Goal: Find contact information: Find contact information

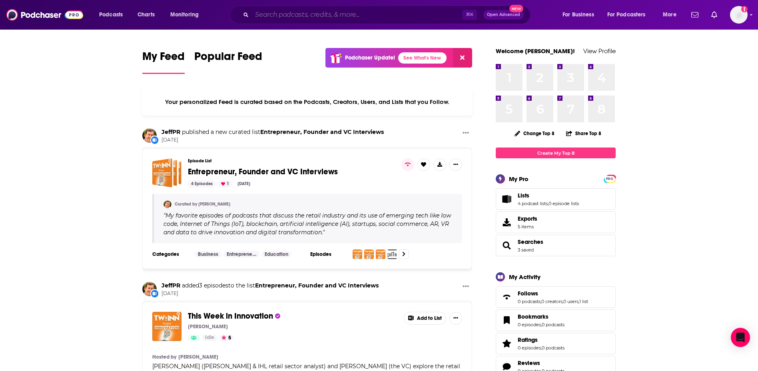
click at [331, 14] on input "Search podcasts, credits, & more..." at bounding box center [357, 14] width 210 height 13
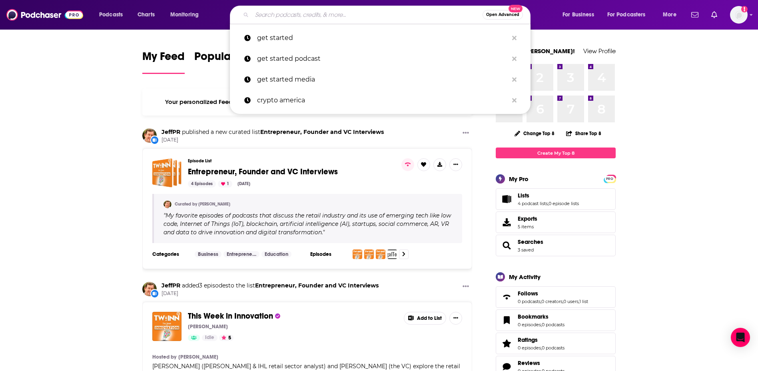
click at [277, 14] on input "Search podcasts, credits, & more..." at bounding box center [367, 14] width 231 height 13
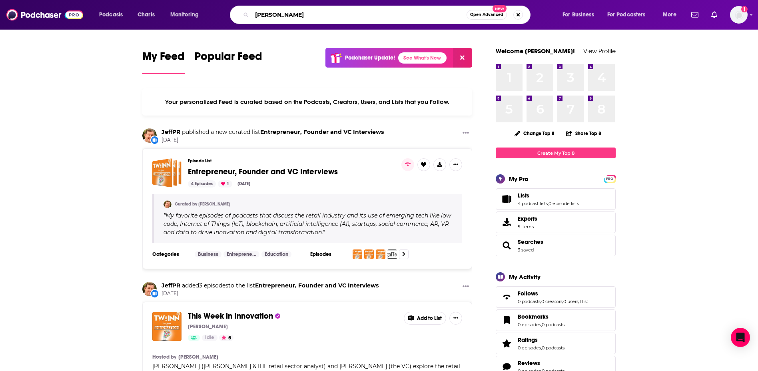
type input "[PERSON_NAME]"
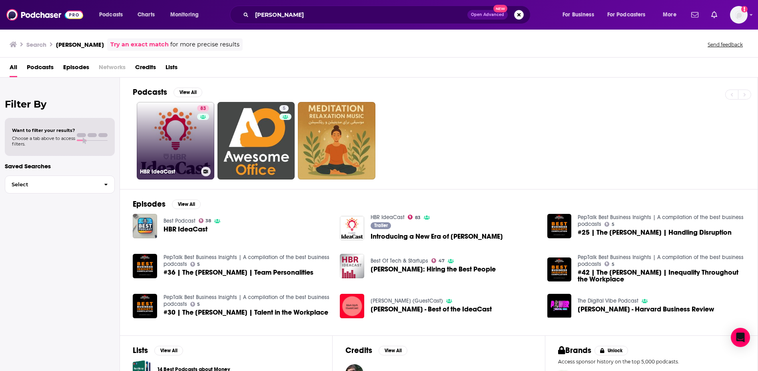
click at [162, 130] on link "83 [PERSON_NAME]" at bounding box center [176, 141] width 78 height 78
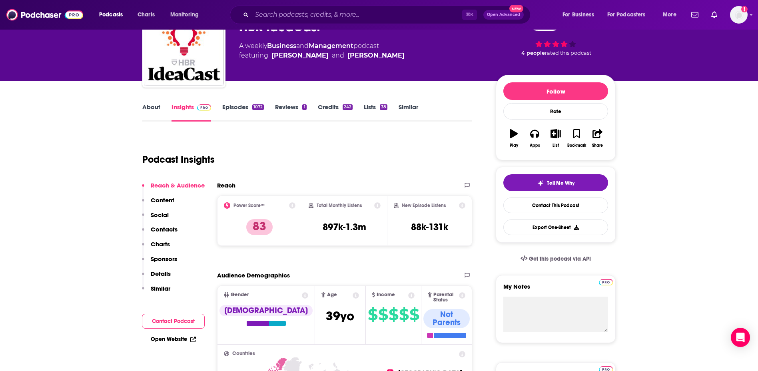
scroll to position [50, 0]
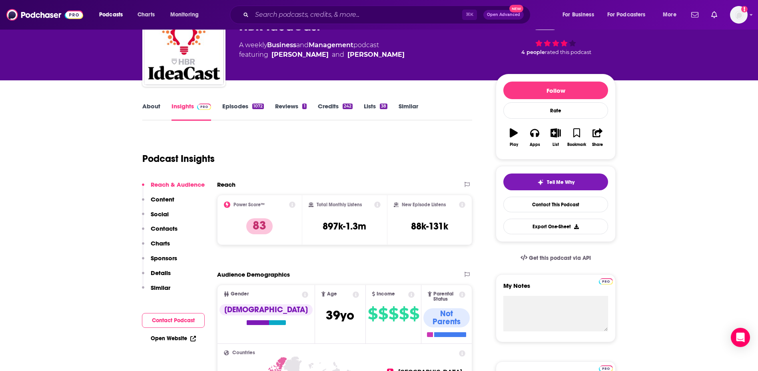
click at [148, 105] on link "About" at bounding box center [151, 111] width 18 height 18
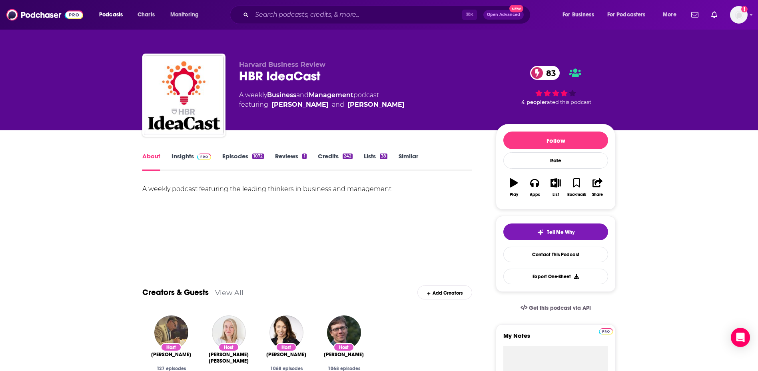
click at [186, 159] on link "Insights" at bounding box center [192, 161] width 40 height 18
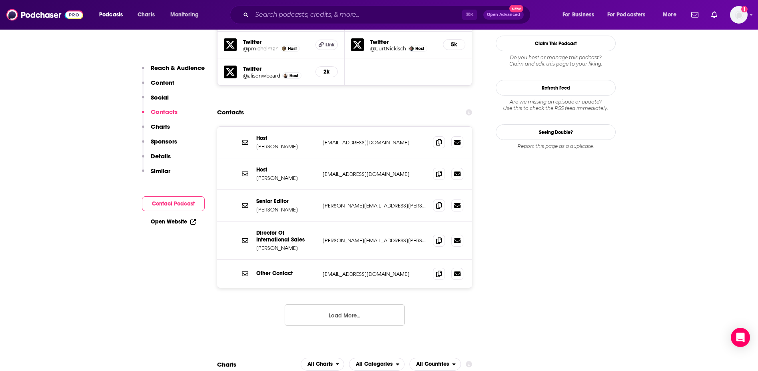
scroll to position [758, 0]
click at [343, 139] on p "[EMAIL_ADDRESS][DOMAIN_NAME]" at bounding box center [375, 142] width 104 height 7
copy div "[EMAIL_ADDRESS][DOMAIN_NAME] [EMAIL_ADDRESS][DOMAIN_NAME]"
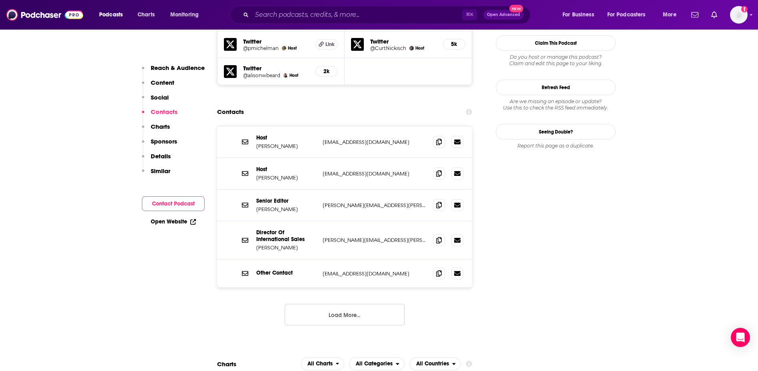
click at [336, 170] on p "[EMAIL_ADDRESS][DOMAIN_NAME]" at bounding box center [375, 173] width 104 height 7
copy div "[EMAIL_ADDRESS][DOMAIN_NAME] [EMAIL_ADDRESS][DOMAIN_NAME]"
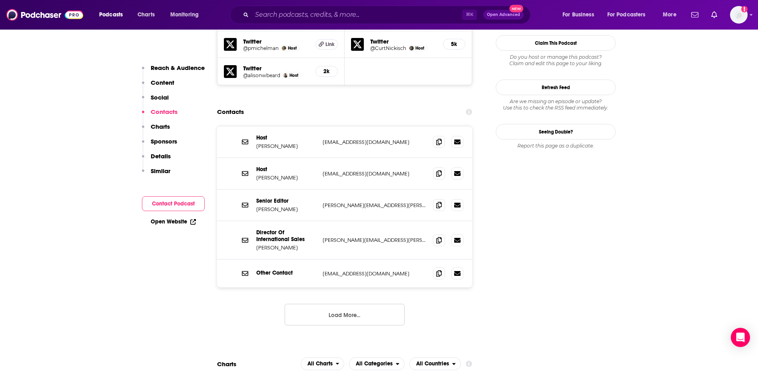
click at [348, 202] on p "[PERSON_NAME][EMAIL_ADDRESS][PERSON_NAME][DOMAIN_NAME]" at bounding box center [375, 205] width 104 height 7
copy div "[PERSON_NAME][EMAIL_ADDRESS][PERSON_NAME][DOMAIN_NAME] [PERSON_NAME][DOMAIN_NAM…"
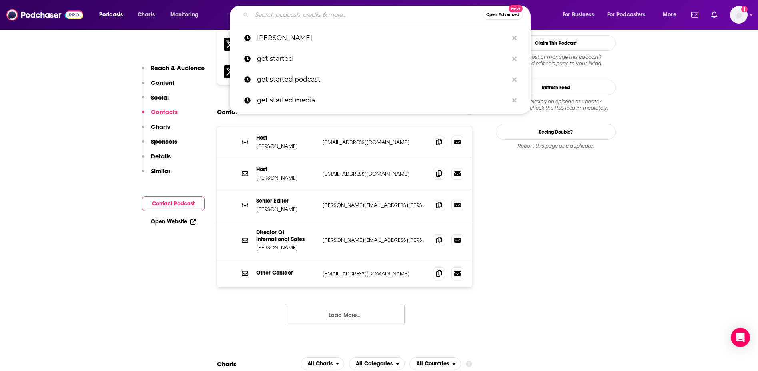
click at [288, 11] on input "Search podcasts, credits, & more..." at bounding box center [367, 14] width 231 height 13
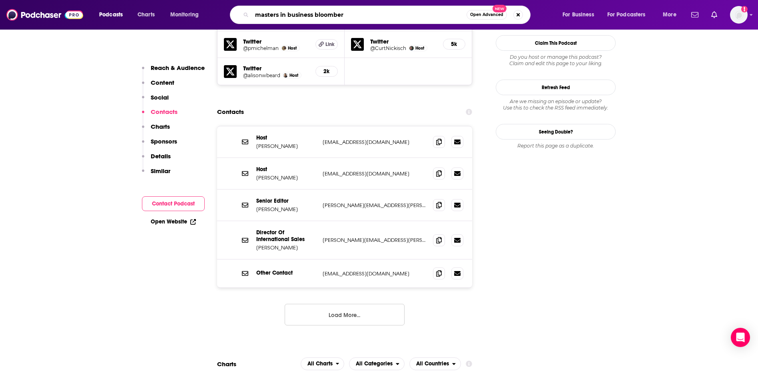
type input "masters in business bloomberg"
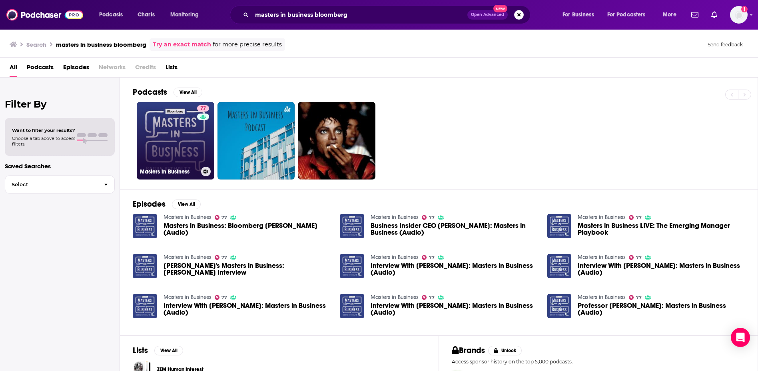
click at [183, 139] on link "77 Masters in Business" at bounding box center [176, 141] width 78 height 78
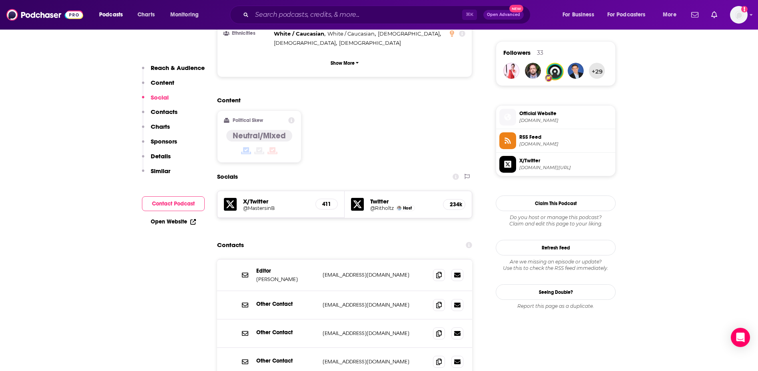
scroll to position [582, 0]
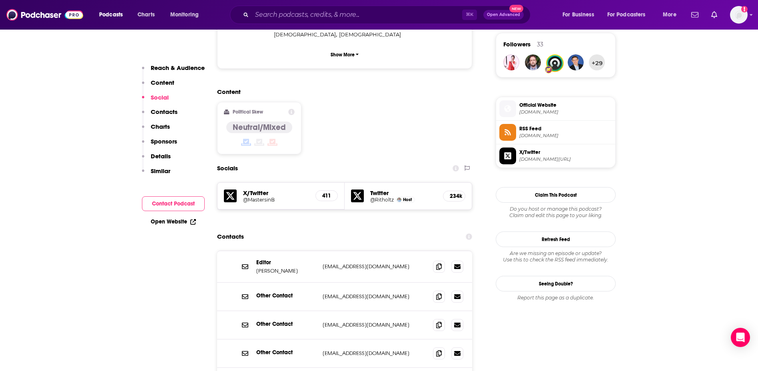
click at [354, 263] on p "[EMAIL_ADDRESS][DOMAIN_NAME]" at bounding box center [375, 266] width 104 height 7
copy div "[EMAIL_ADDRESS][DOMAIN_NAME] [EMAIL_ADDRESS][DOMAIN_NAME]"
click at [348, 263] on p "[EMAIL_ADDRESS][DOMAIN_NAME]" at bounding box center [375, 266] width 104 height 7
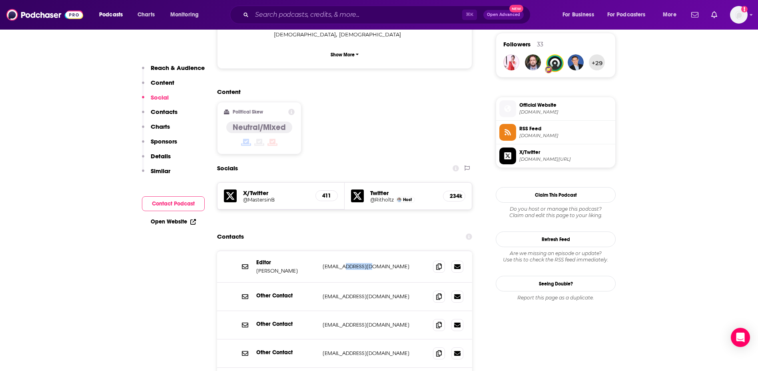
click at [348, 263] on p "[EMAIL_ADDRESS][DOMAIN_NAME]" at bounding box center [375, 266] width 104 height 7
copy div "[EMAIL_ADDRESS][DOMAIN_NAME] [EMAIL_ADDRESS][DOMAIN_NAME]"
click at [345, 293] on p "[EMAIL_ADDRESS][DOMAIN_NAME]" at bounding box center [375, 296] width 104 height 7
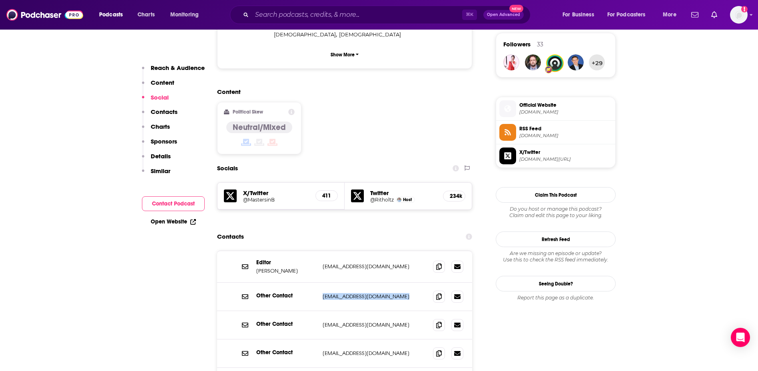
click at [345, 293] on p "[EMAIL_ADDRESS][DOMAIN_NAME]" at bounding box center [375, 296] width 104 height 7
copy div "[EMAIL_ADDRESS][DOMAIN_NAME] [EMAIL_ADDRESS][DOMAIN_NAME]"
click at [307, 229] on div "Contacts" at bounding box center [344, 236] width 255 height 15
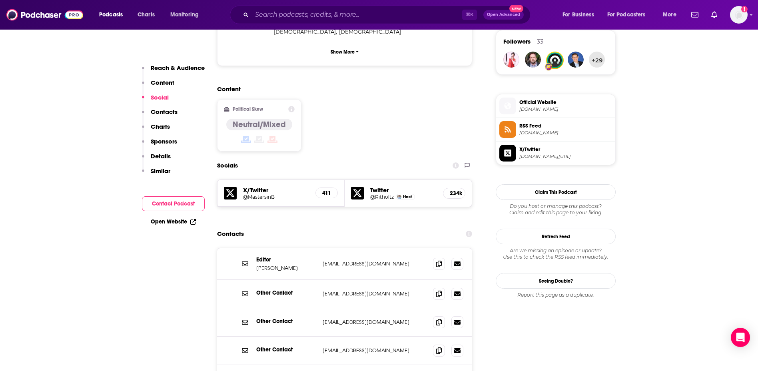
click at [348, 260] on p "[EMAIL_ADDRESS][DOMAIN_NAME]" at bounding box center [375, 263] width 104 height 7
copy div "[EMAIL_ADDRESS][DOMAIN_NAME] [EMAIL_ADDRESS][DOMAIN_NAME]"
click at [283, 18] on input "Search podcasts, credits, & more..." at bounding box center [357, 14] width 210 height 13
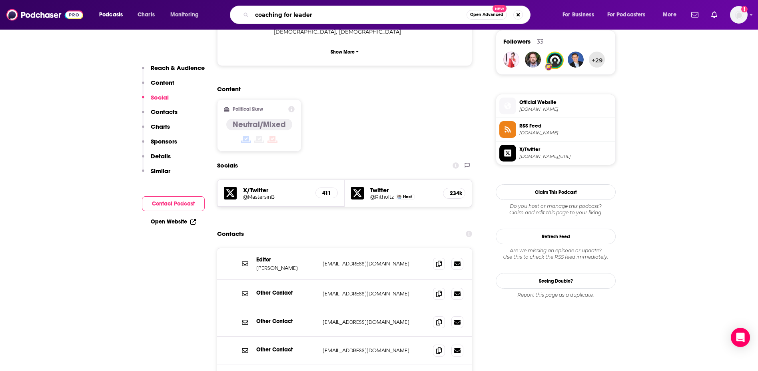
type input "coaching for leaders"
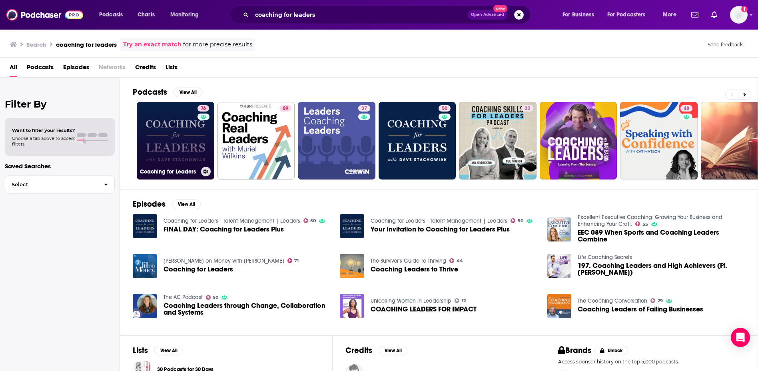
click at [160, 134] on link "76 Coaching for Leaders" at bounding box center [176, 141] width 78 height 78
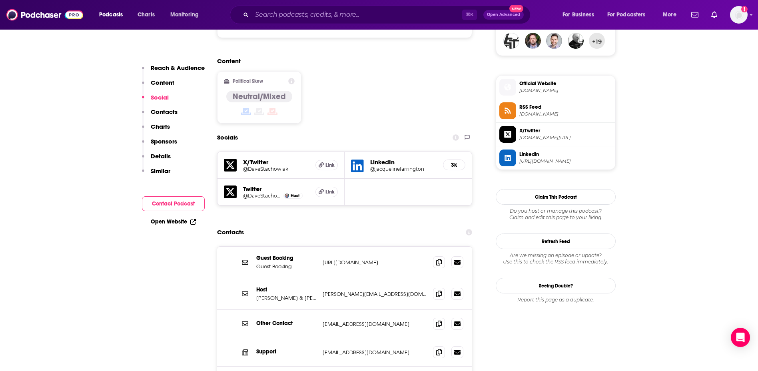
scroll to position [611, 0]
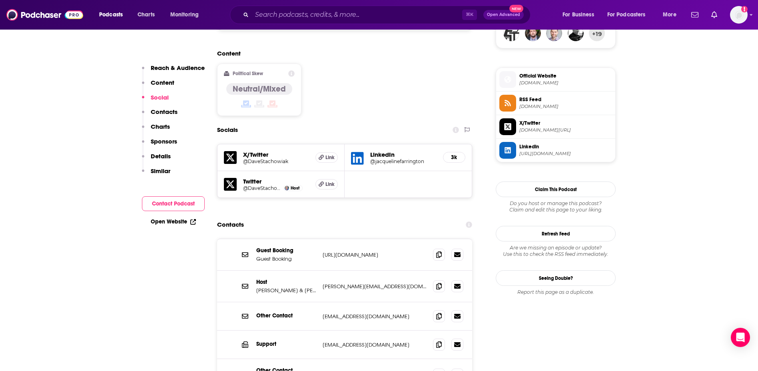
click at [350, 252] on p "[URL][DOMAIN_NAME]" at bounding box center [375, 255] width 104 height 7
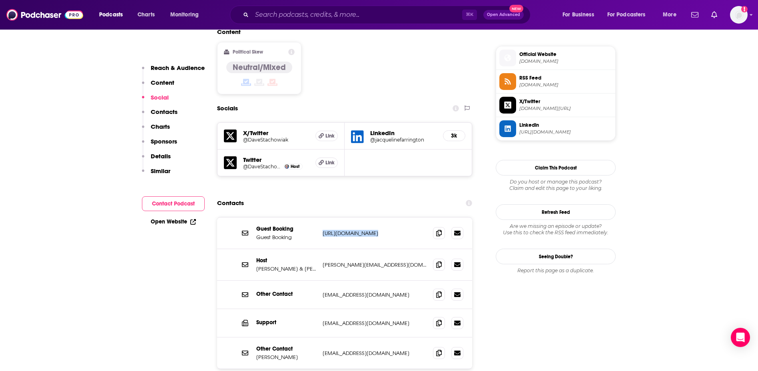
scroll to position [634, 0]
click at [349, 229] on p "[URL][DOMAIN_NAME]" at bounding box center [375, 232] width 104 height 7
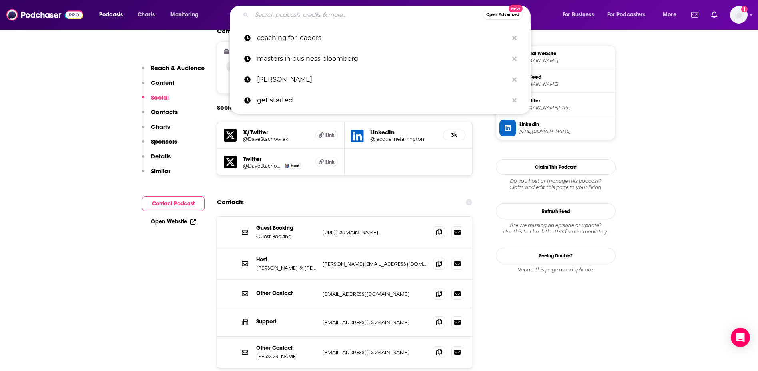
click at [290, 13] on input "Search podcasts, credits, & more..." at bounding box center [367, 14] width 231 height 13
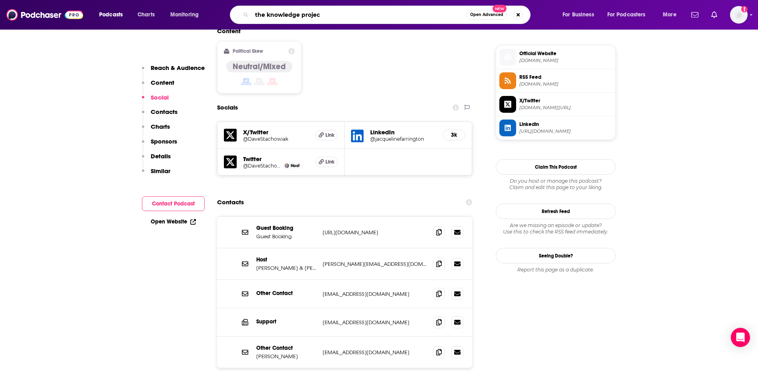
type input "the knowledge project"
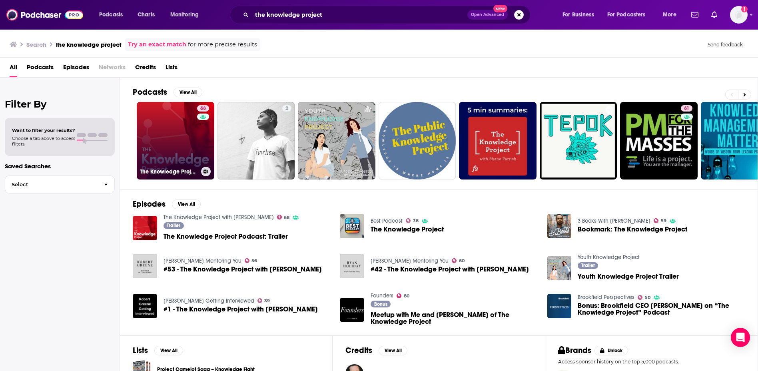
click at [168, 134] on link "68 The Knowledge Project with [PERSON_NAME]" at bounding box center [176, 141] width 78 height 78
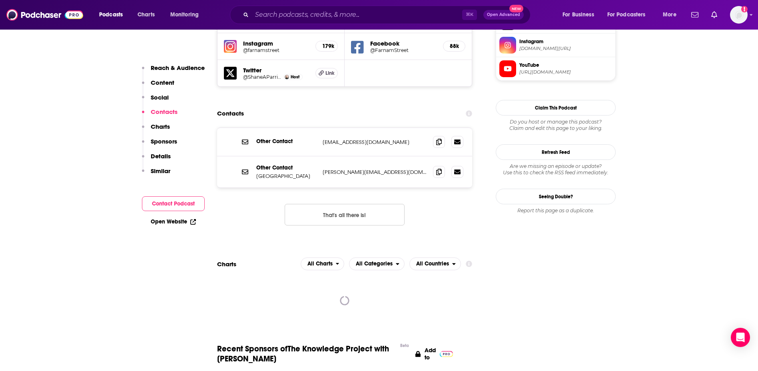
scroll to position [734, 0]
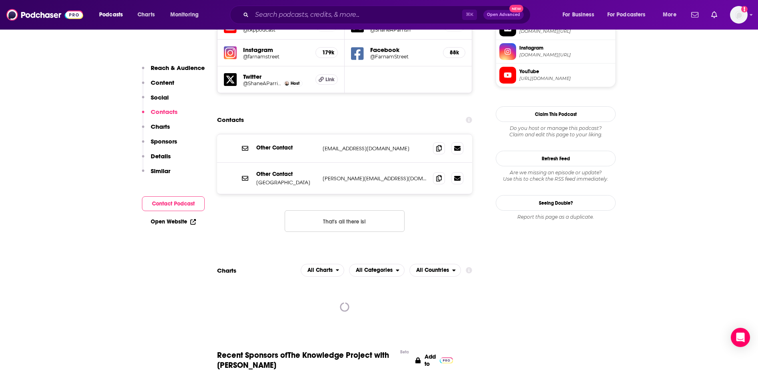
click at [339, 145] on p "[EMAIL_ADDRESS][DOMAIN_NAME]" at bounding box center [375, 148] width 104 height 7
copy div "[EMAIL_ADDRESS][DOMAIN_NAME] [EMAIL_ADDRESS][DOMAIN_NAME]"
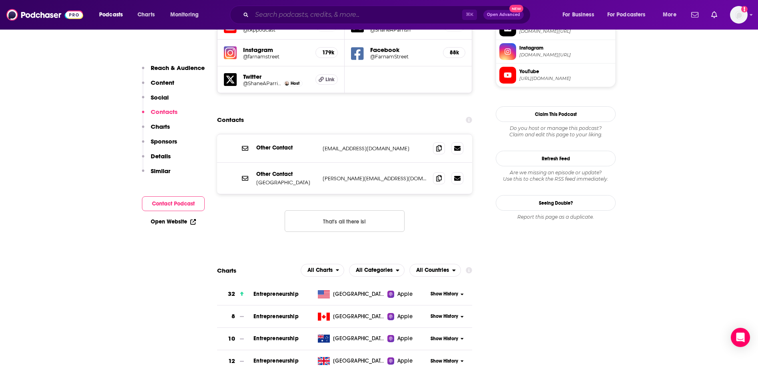
click at [290, 16] on input "Search podcasts, credits, & more..." at bounding box center [357, 14] width 210 height 13
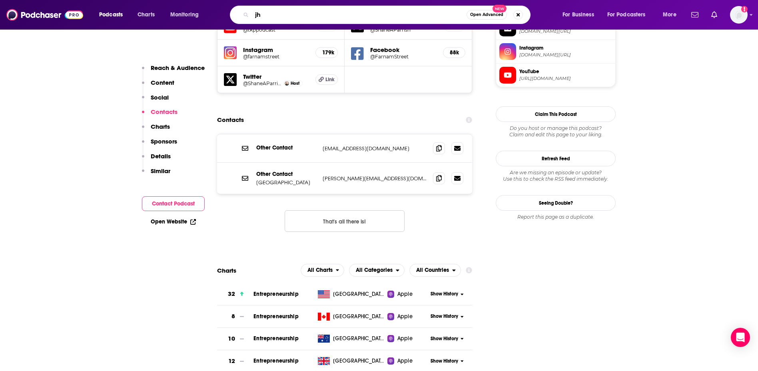
type input "j"
type input "hello [DATE]"
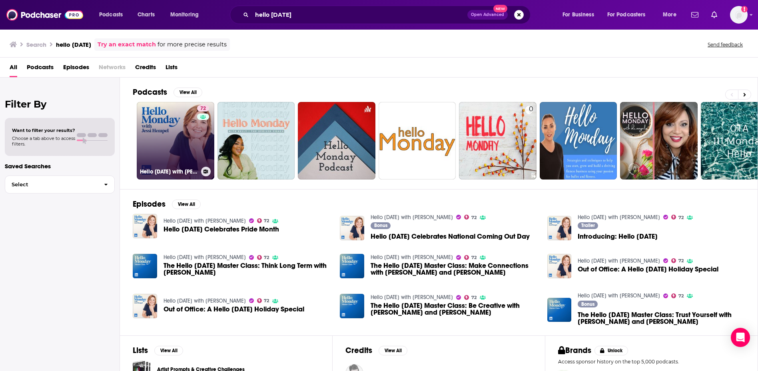
click at [180, 124] on link "72 Hello [DATE] with [PERSON_NAME]" at bounding box center [176, 141] width 78 height 78
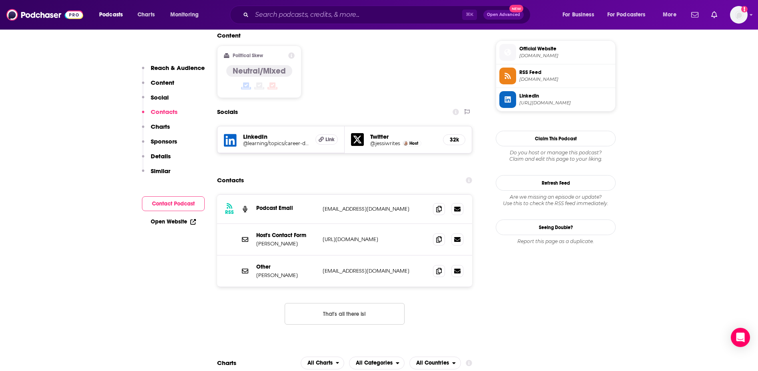
scroll to position [639, 0]
click at [347, 205] on p "[EMAIL_ADDRESS][DOMAIN_NAME]" at bounding box center [375, 208] width 104 height 7
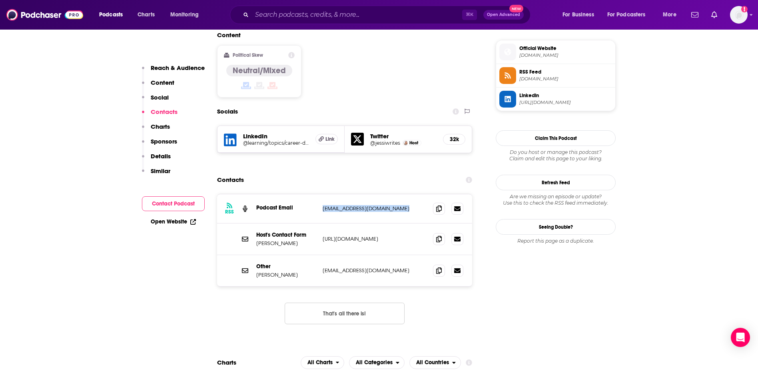
copy div "[EMAIL_ADDRESS][DOMAIN_NAME] [EMAIL_ADDRESS][DOMAIN_NAME]"
